Goal: Navigation & Orientation: Go to known website

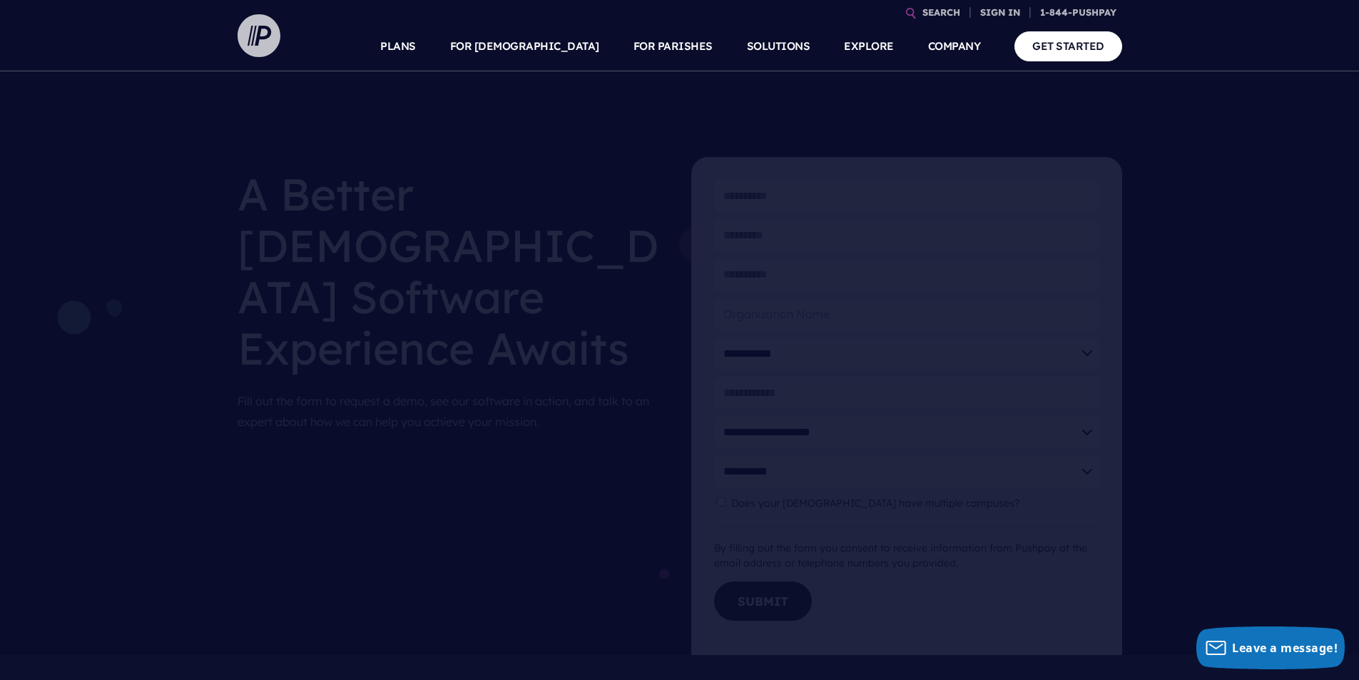
click at [261, 37] on img at bounding box center [259, 35] width 43 height 43
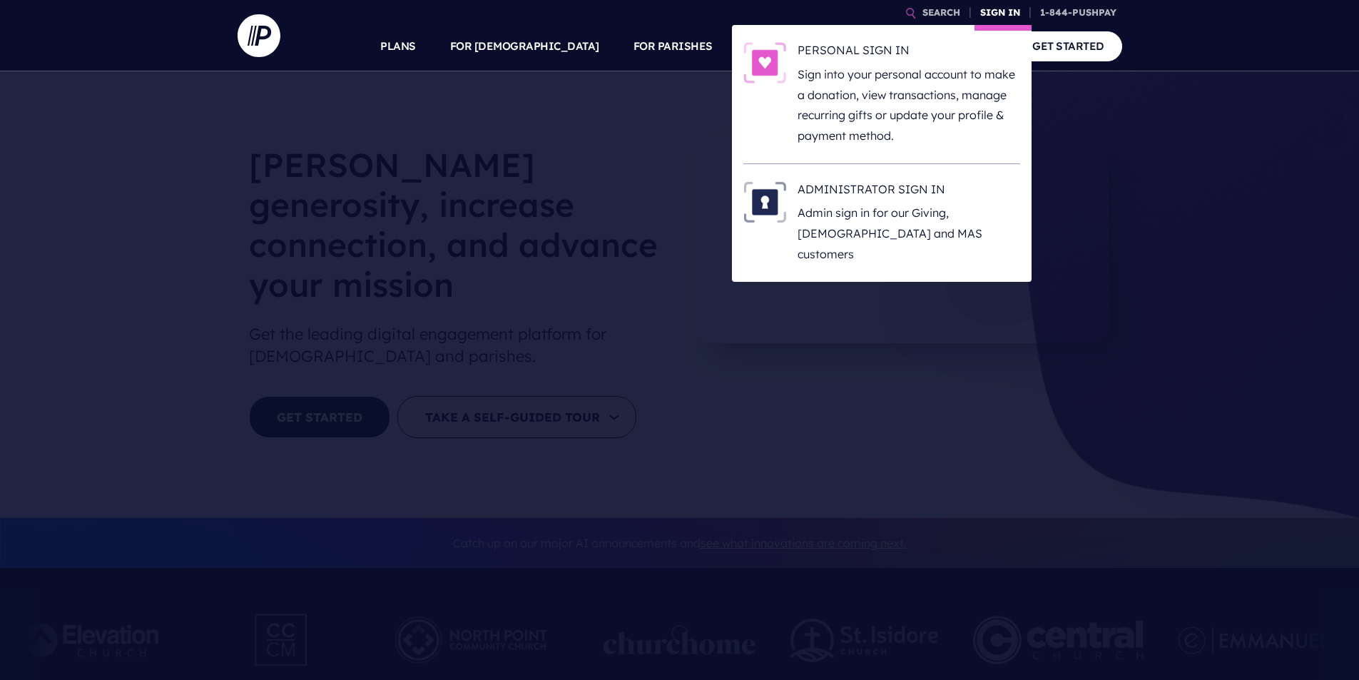
click at [990, 14] on link "SIGN IN" at bounding box center [1000, 12] width 51 height 25
click at [897, 46] on h6 "PERSONAL SIGN IN" at bounding box center [909, 52] width 223 height 21
